Goal: Information Seeking & Learning: Learn about a topic

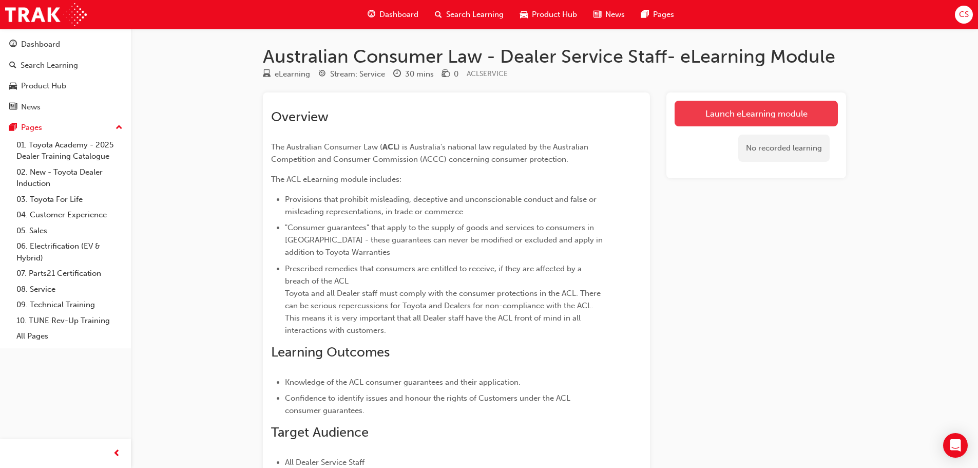
click at [705, 118] on link "Launch eLearning module" at bounding box center [756, 114] width 163 height 26
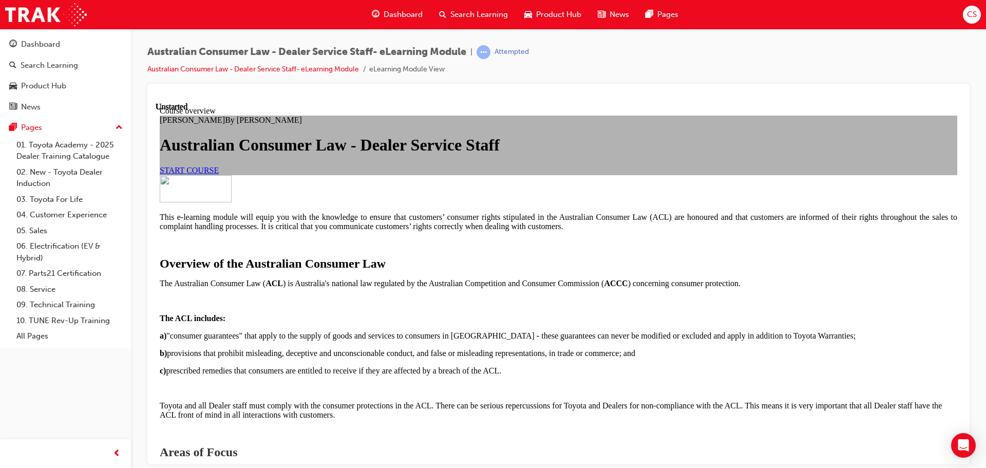
scroll to position [103, 0]
click at [219, 174] on span "START COURSE" at bounding box center [189, 169] width 59 height 9
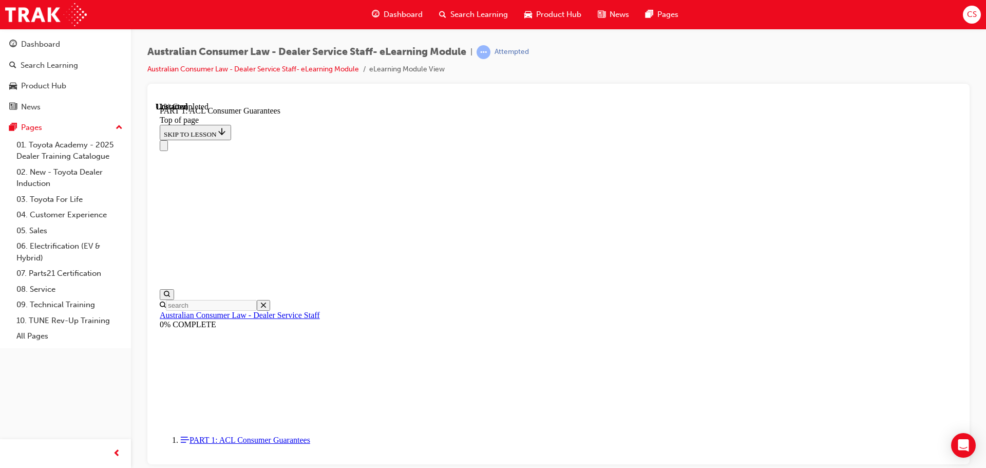
scroll to position [1675, 0]
click button "CONTINUE"
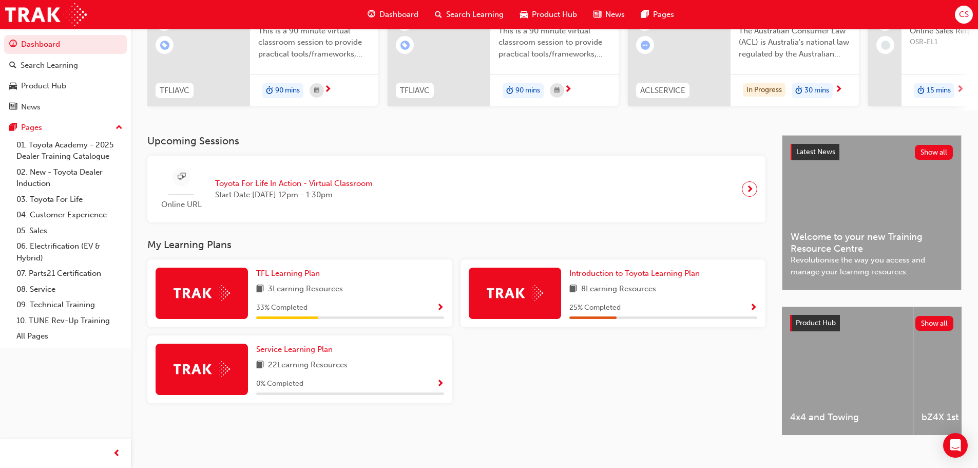
scroll to position [146, 0]
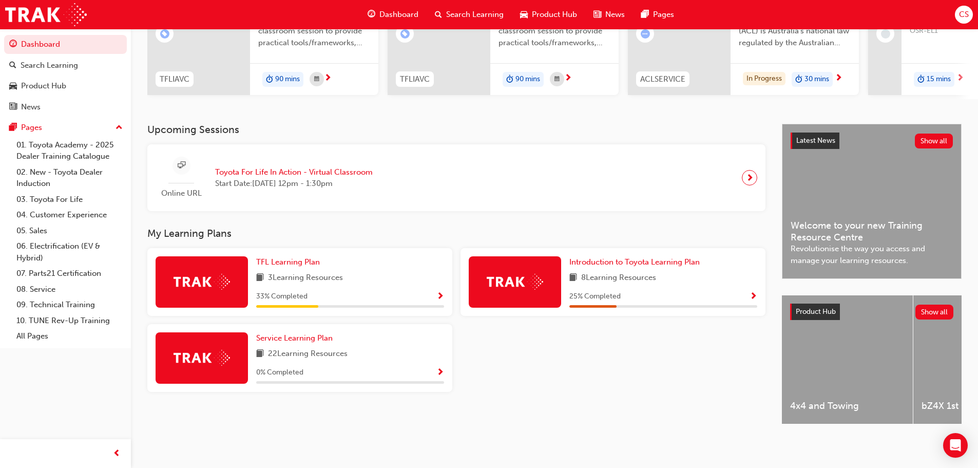
click at [440, 368] on span "Show Progress" at bounding box center [441, 372] width 8 height 9
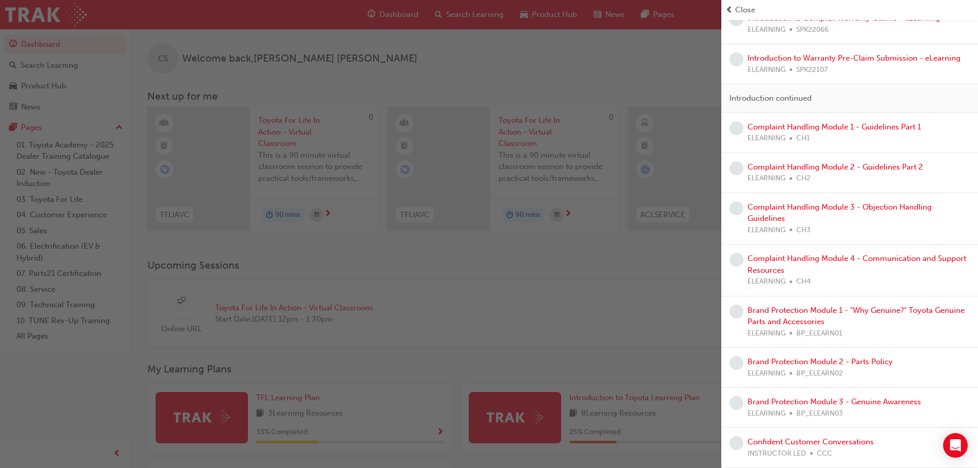
scroll to position [0, 0]
click at [750, 10] on span "Close" at bounding box center [745, 10] width 20 height 12
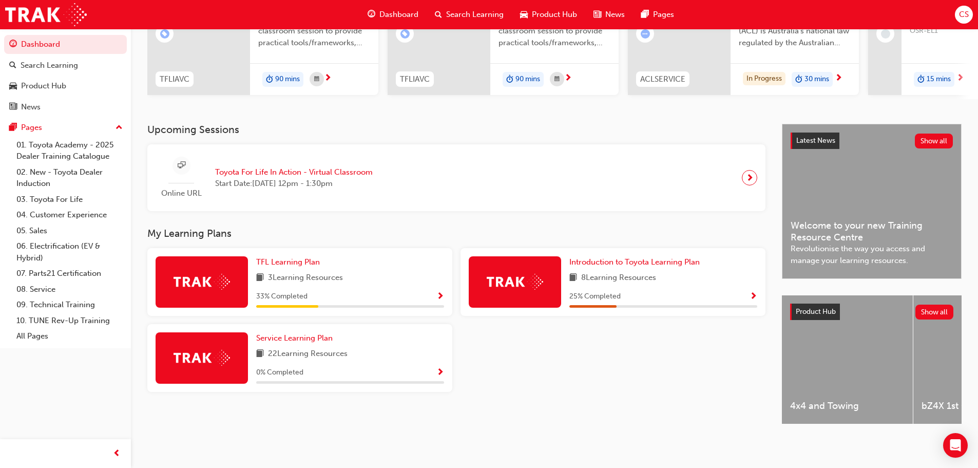
scroll to position [146, 0]
click at [748, 292] on div "25 % Completed" at bounding box center [664, 296] width 188 height 13
click at [753, 292] on span "Show Progress" at bounding box center [754, 296] width 8 height 9
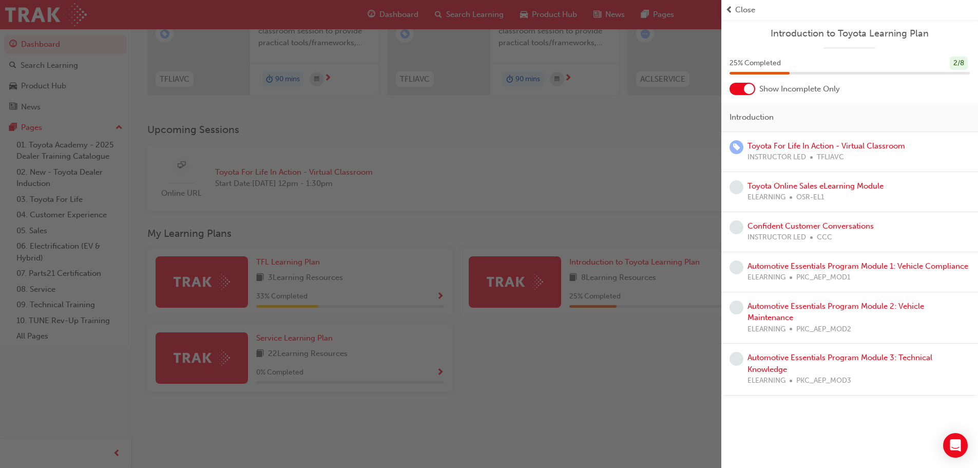
click at [638, 202] on div "button" at bounding box center [361, 234] width 722 height 468
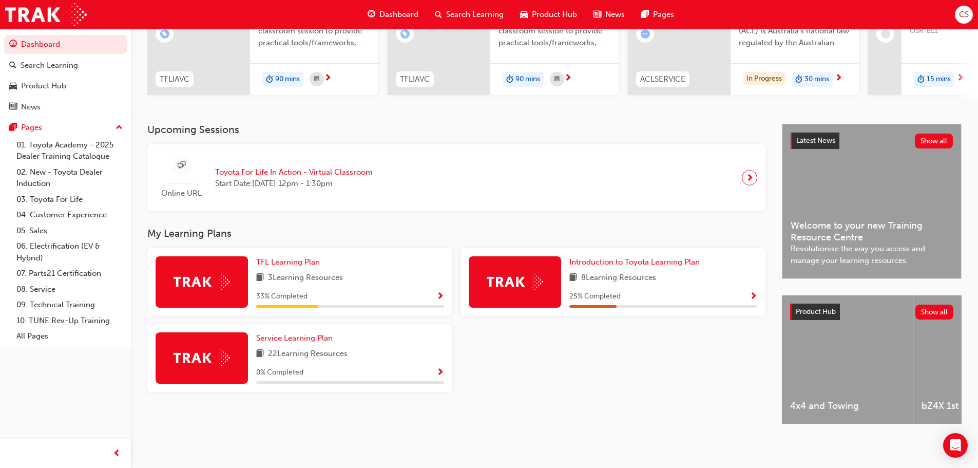
click at [439, 368] on span "Show Progress" at bounding box center [441, 372] width 8 height 9
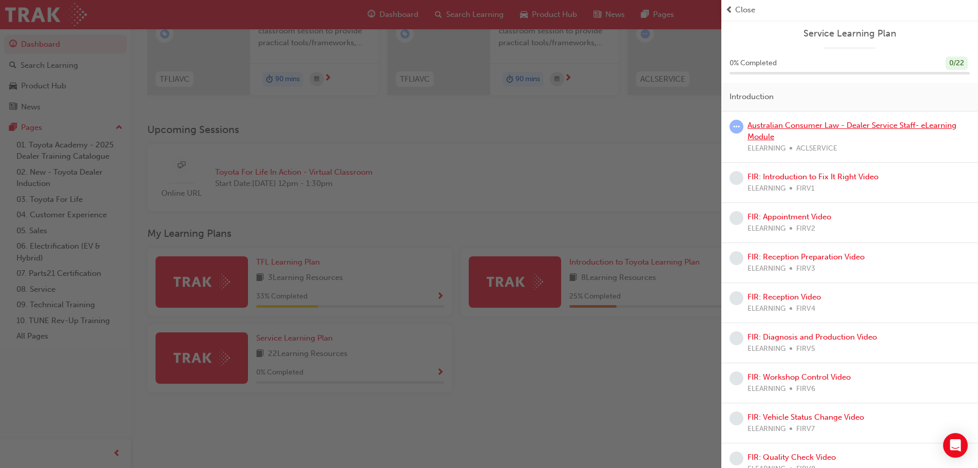
click at [844, 126] on link "Australian Consumer Law - Dealer Service Staff- eLearning Module" at bounding box center [852, 131] width 209 height 21
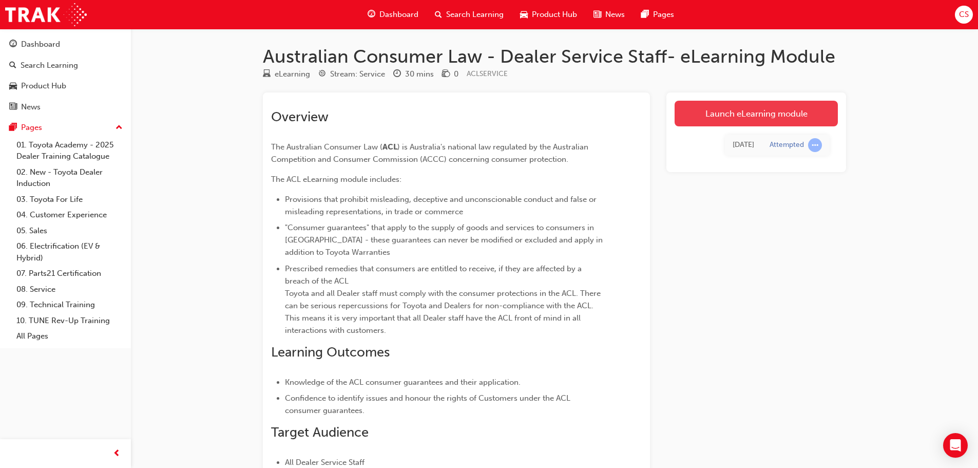
click at [752, 101] on div "Launch eLearning module [DATE] Attempted" at bounding box center [757, 132] width 180 height 80
click at [751, 112] on link "Launch eLearning module" at bounding box center [756, 114] width 163 height 26
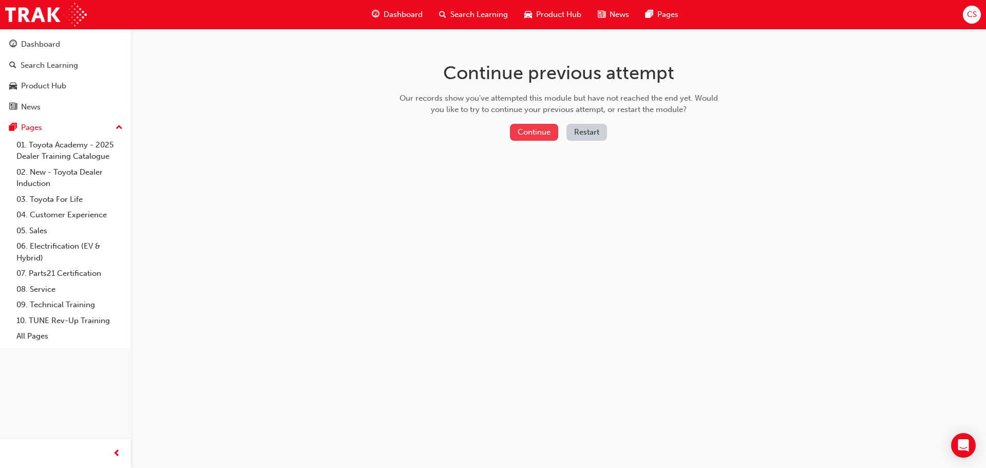
click at [535, 140] on button "Continue" at bounding box center [534, 132] width 48 height 17
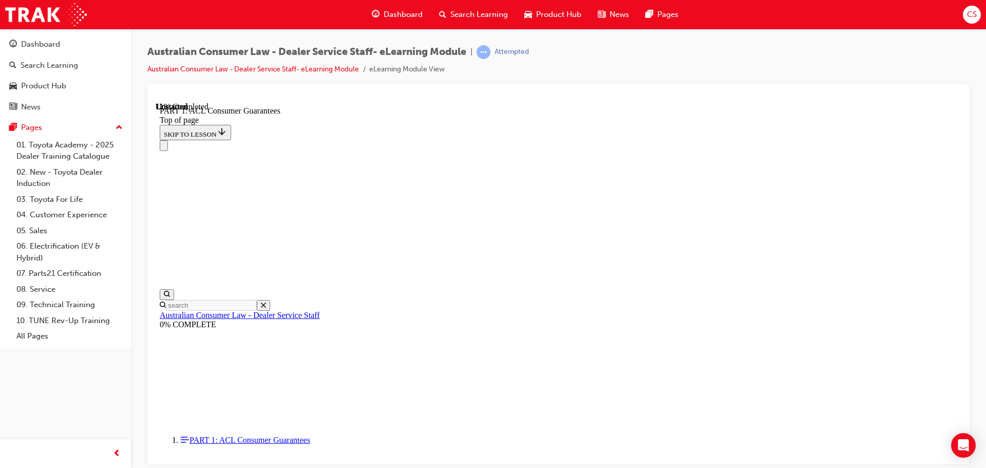
scroll to position [1708, 0]
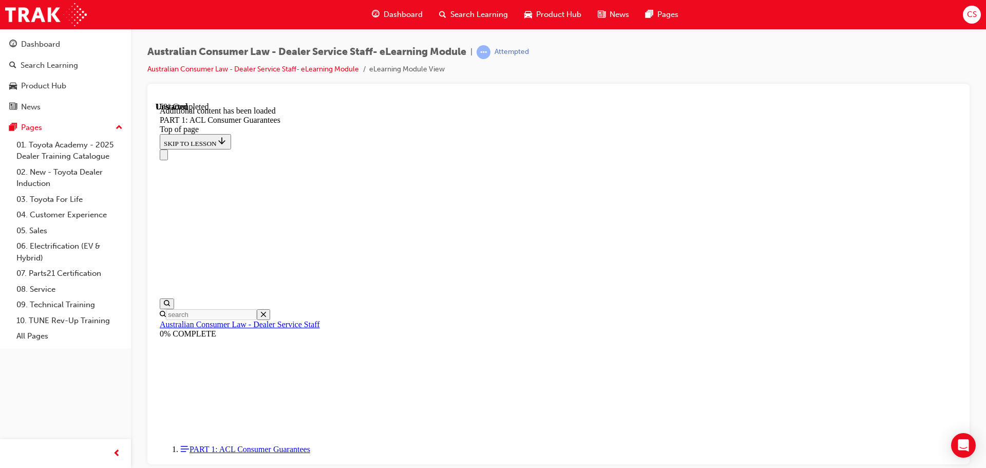
scroll to position [1986, 0]
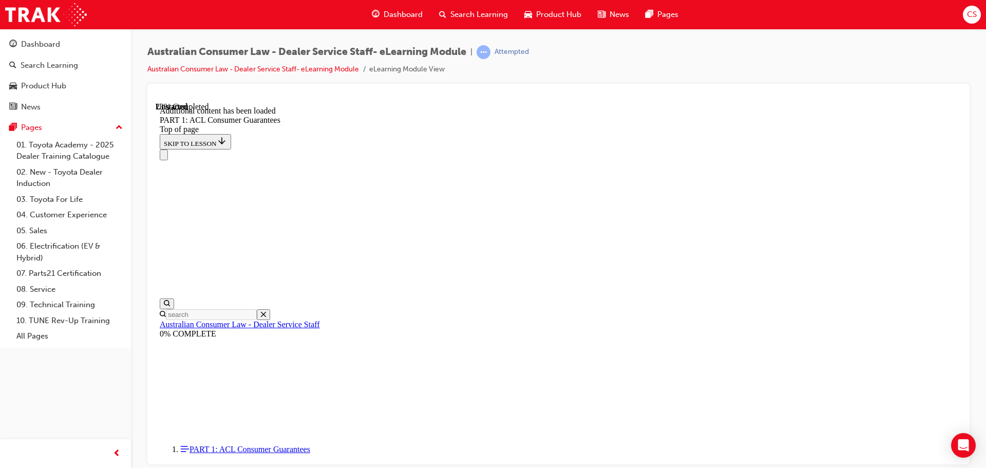
scroll to position [2593, 0]
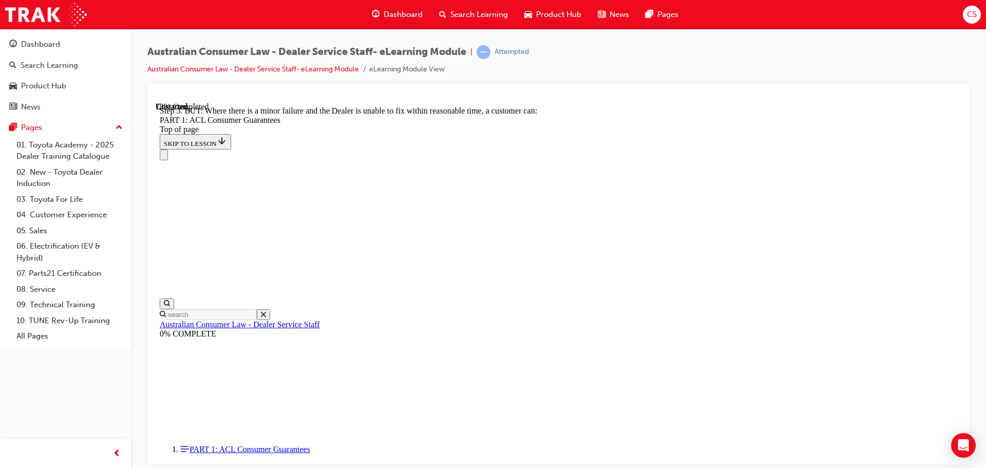
scroll to position [7248, 0]
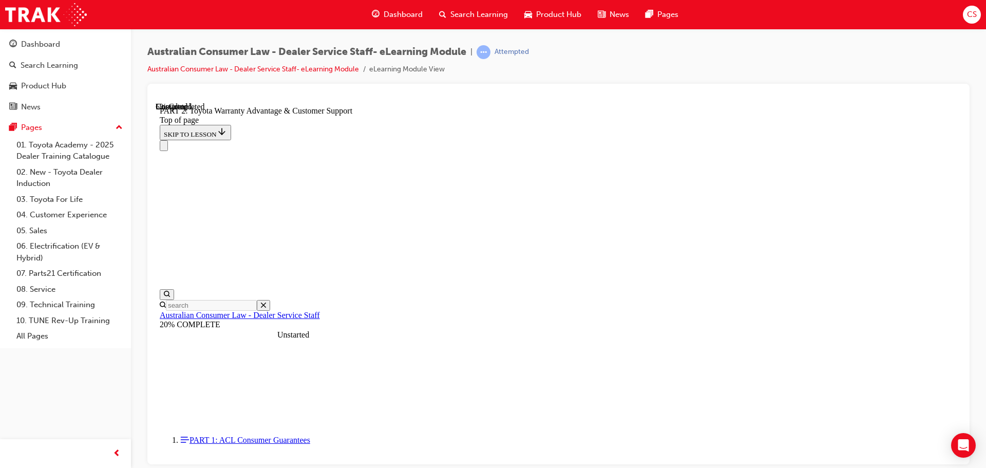
scroll to position [779, 0]
click button "CONTINUE"
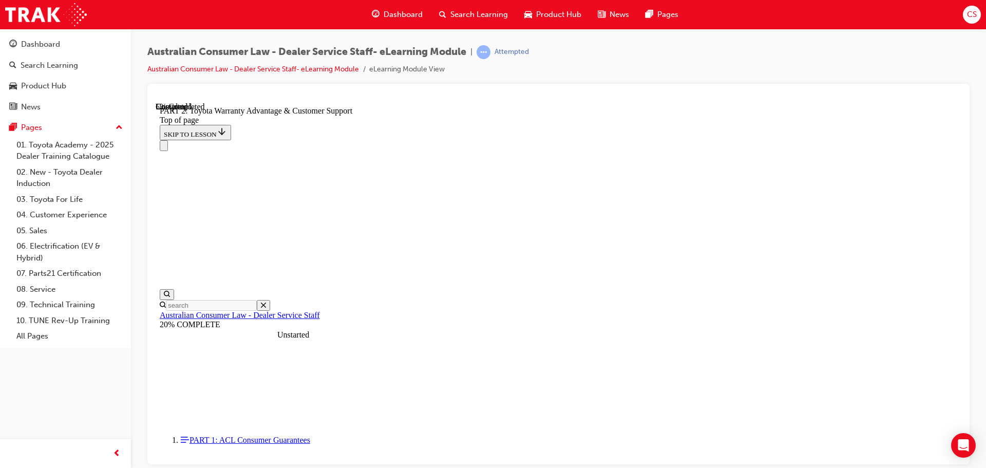
click button "CONTINUE"
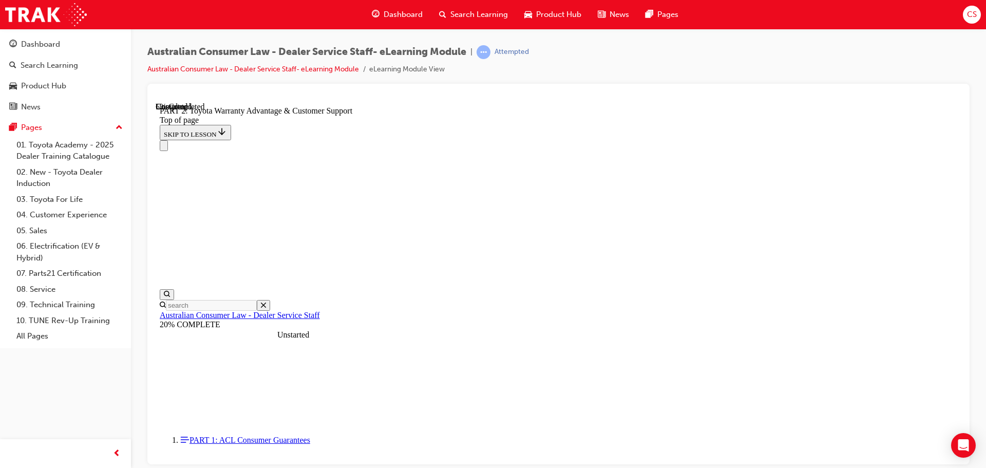
click button "CONTINUE"
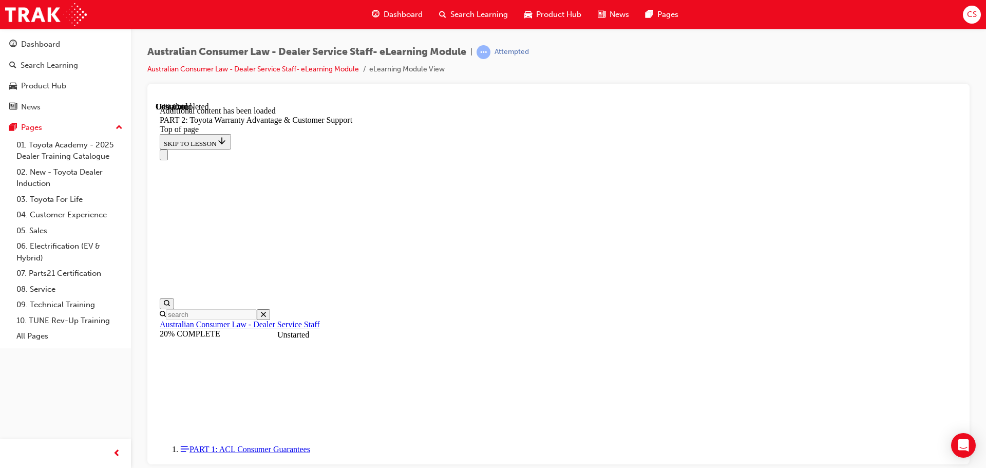
scroll to position [1032, 0]
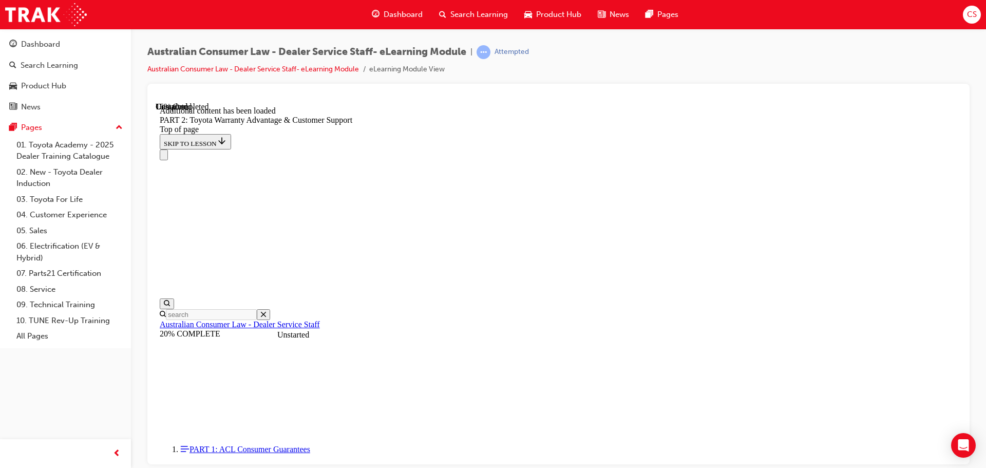
click button "CONTINUE"
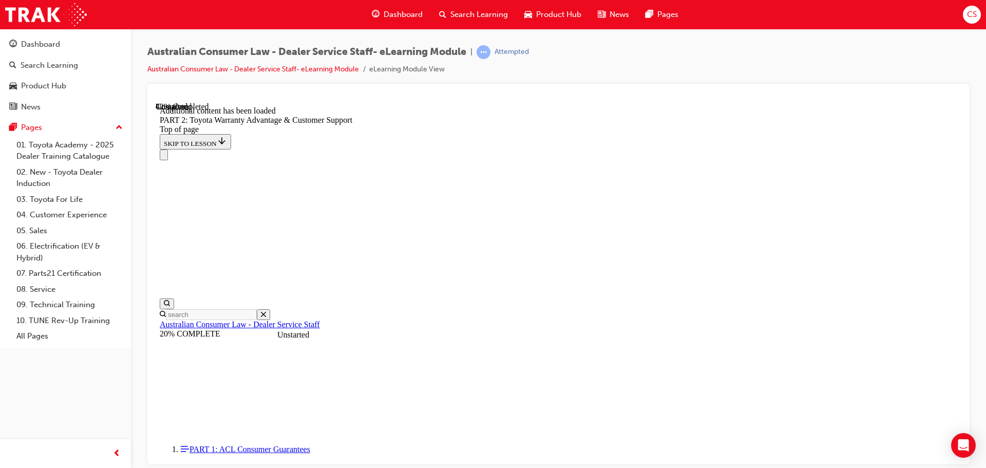
click button "CONTINUE"
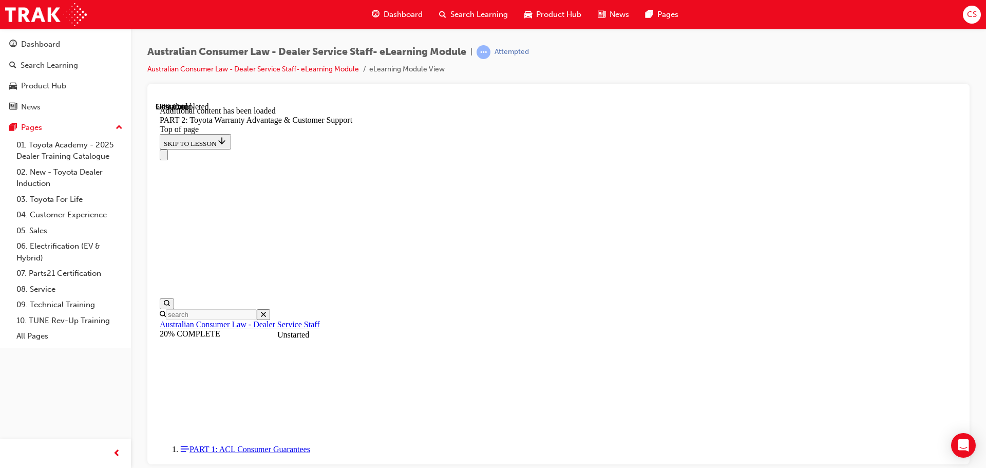
click button "CONTINUE"
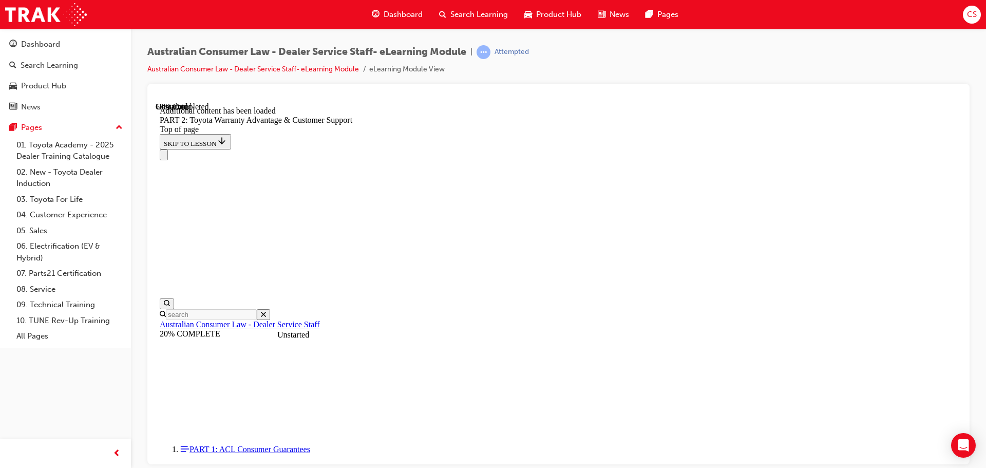
scroll to position [2405, 0]
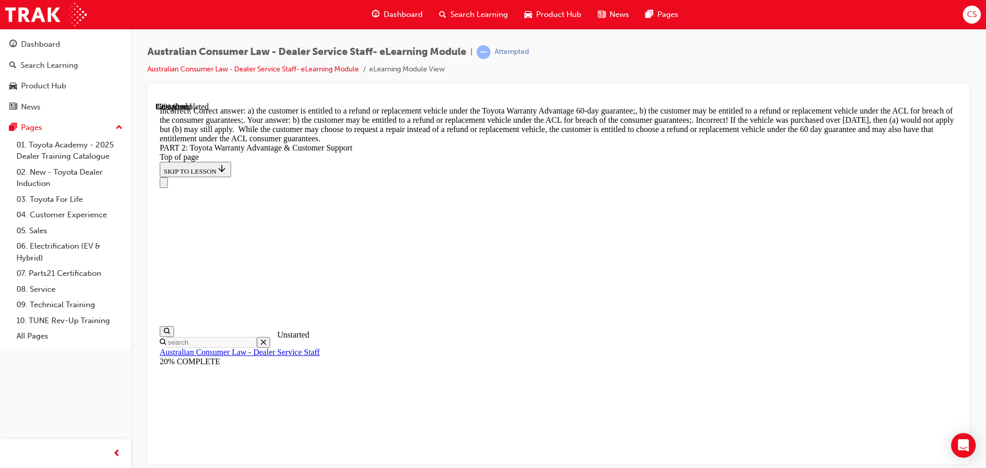
scroll to position [3988, 0]
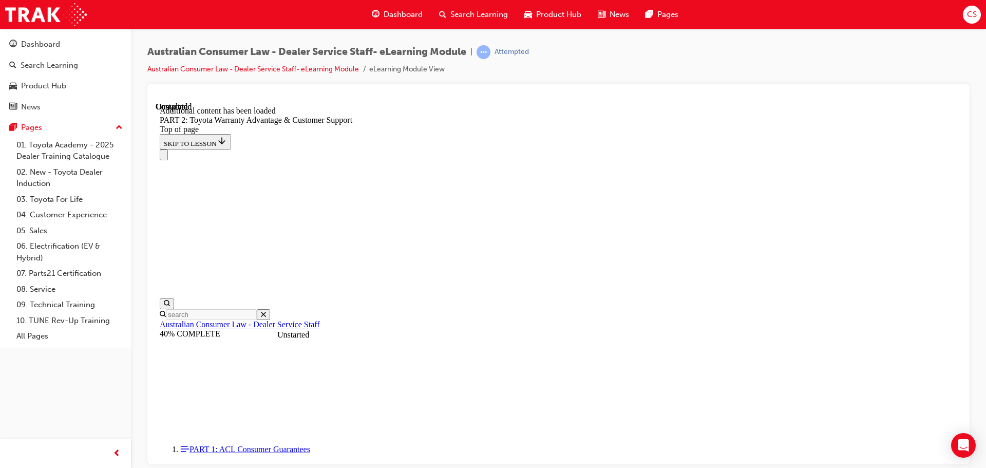
scroll to position [4282, 0]
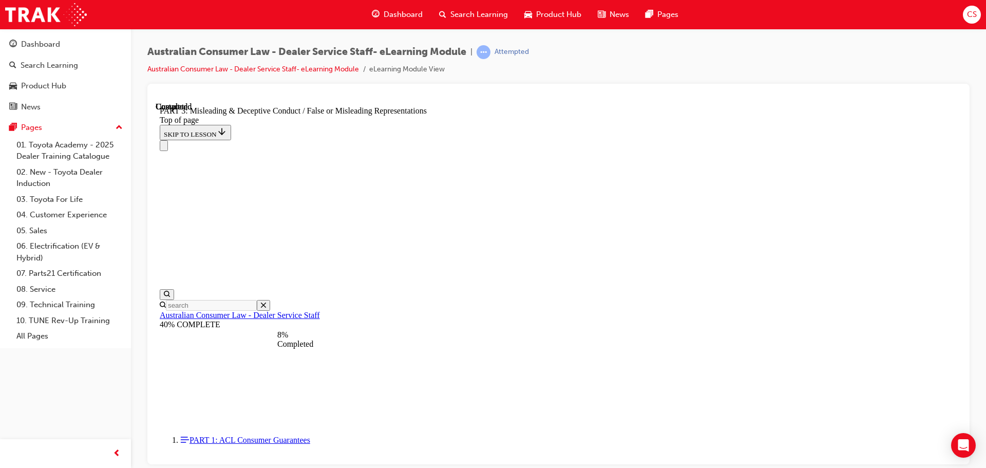
scroll to position [753, 0]
click button "CONTINUE"
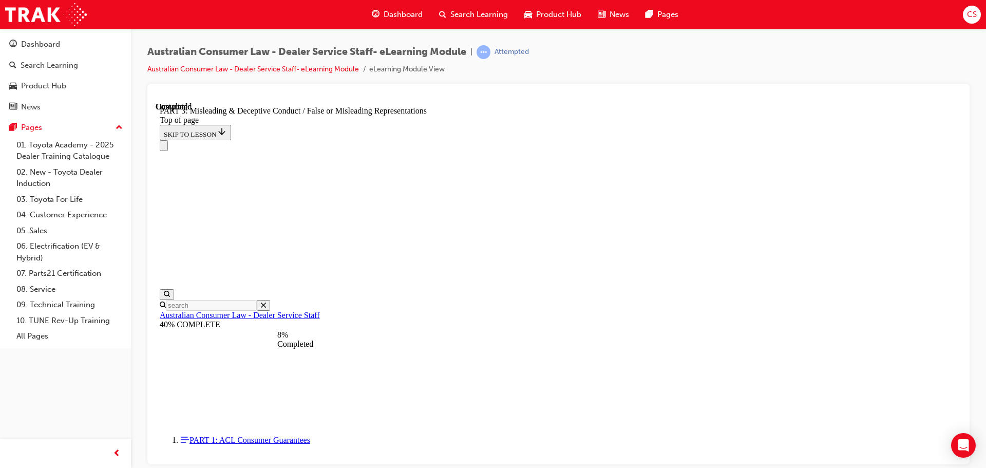
click button "CONTINUE"
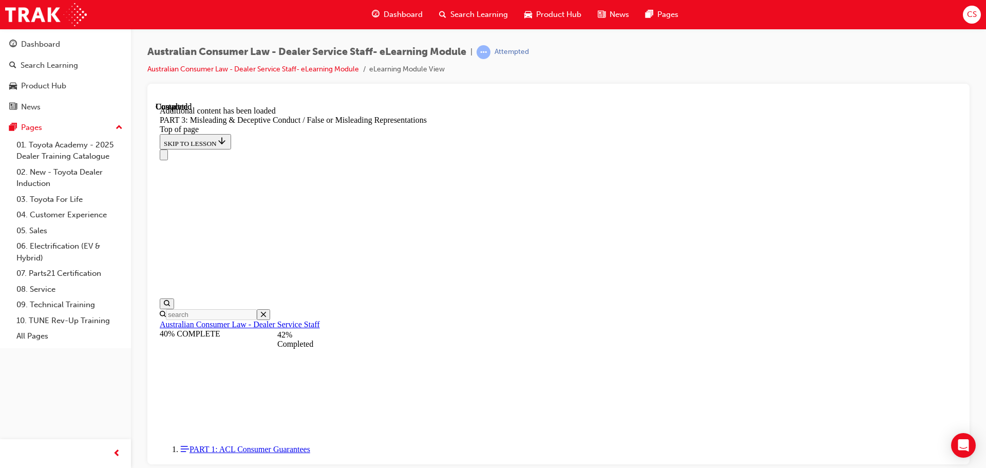
scroll to position [2393, 0]
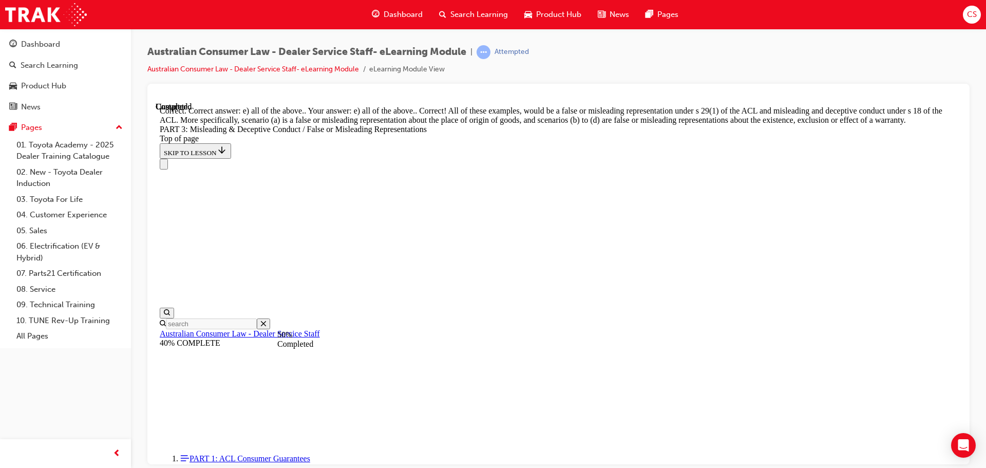
scroll to position [2722, 0]
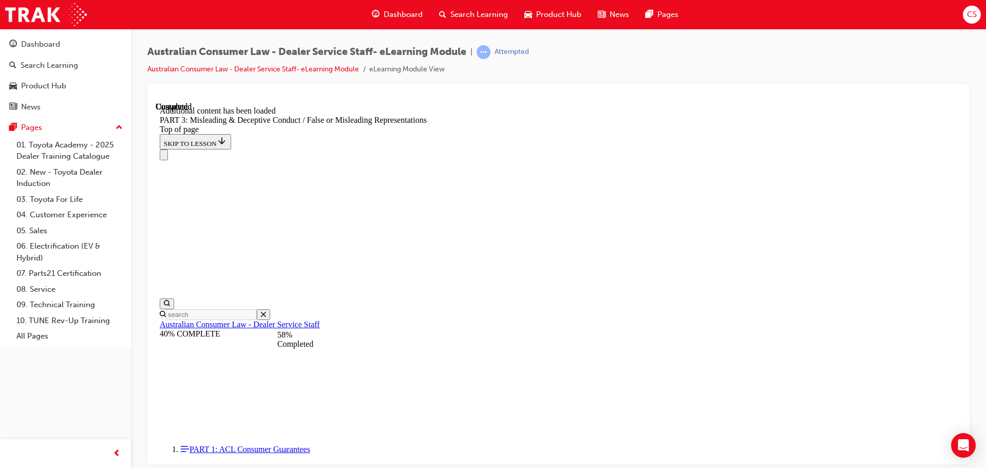
scroll to position [3080, 0]
